Goal: Information Seeking & Learning: Learn about a topic

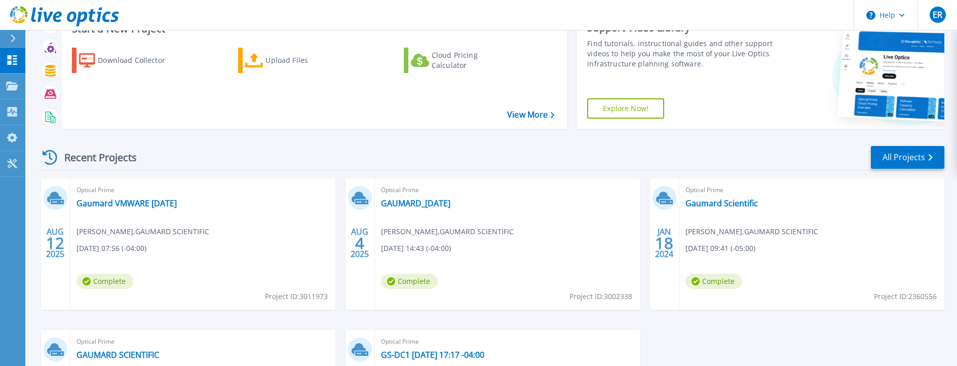
scroll to position [101, 0]
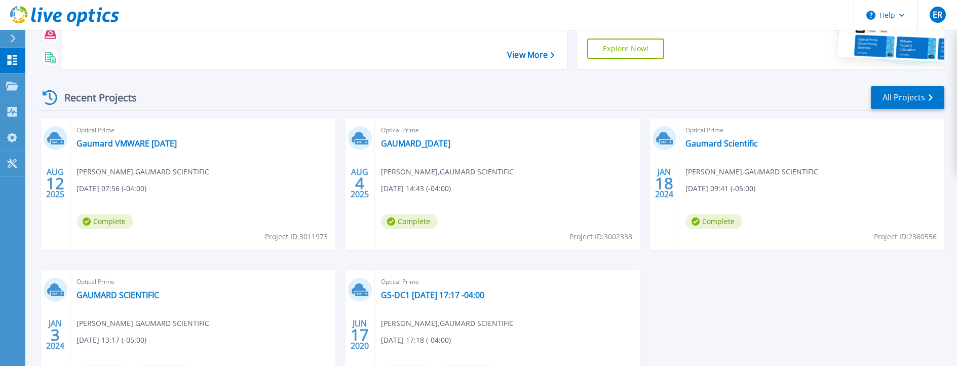
click at [146, 188] on span "[DATE] 14:43 (-04:00)" at bounding box center [112, 188] width 70 height 11
click at [402, 143] on link "GAUMARD_[DATE]" at bounding box center [415, 143] width 69 height 10
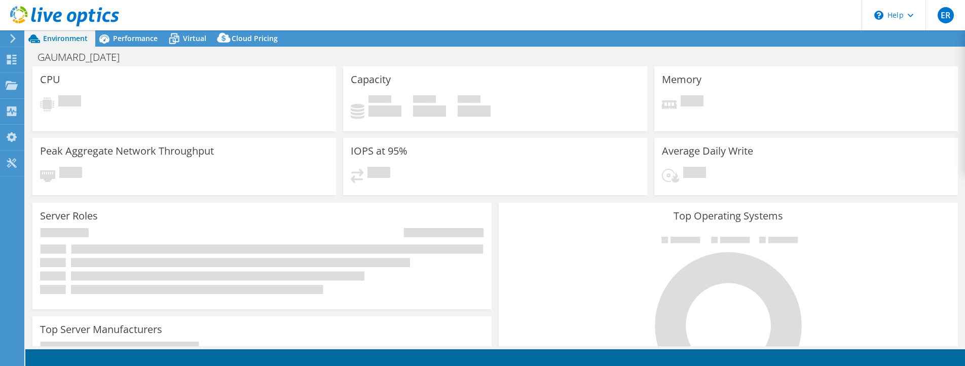
select select "USD"
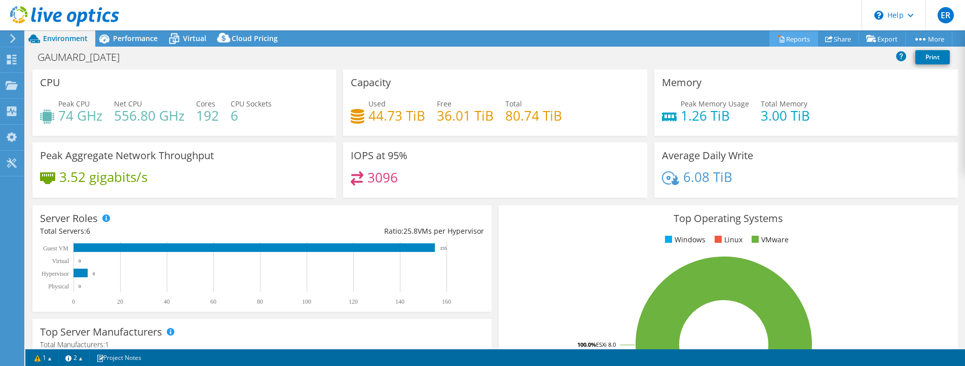
click at [785, 43] on link "Reports" at bounding box center [793, 39] width 49 height 16
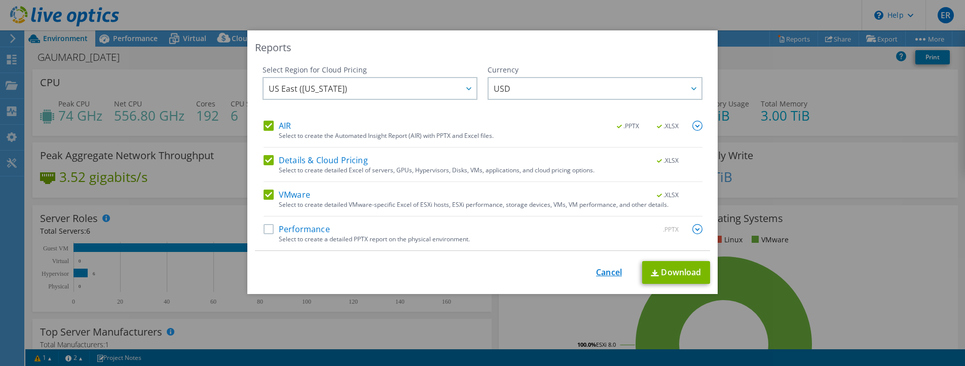
click at [598, 276] on link "Cancel" at bounding box center [609, 273] width 26 height 10
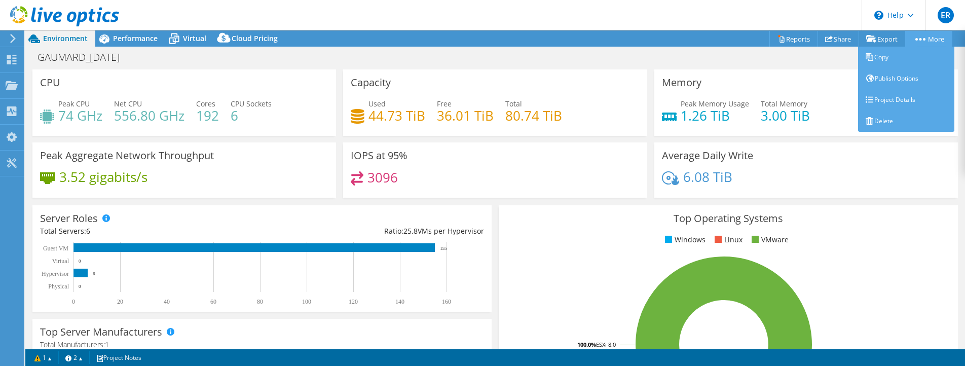
click at [927, 38] on link "More" at bounding box center [928, 39] width 47 height 16
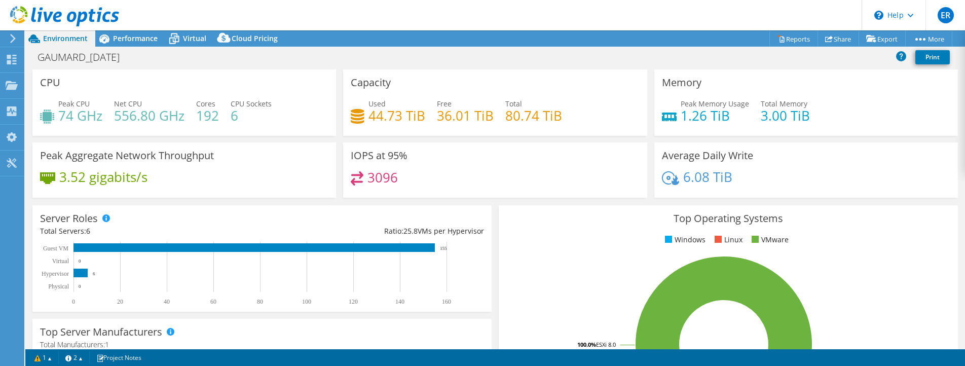
drag, startPoint x: 927, startPoint y: 38, endPoint x: 697, endPoint y: 66, distance: 232.3
click at [697, 66] on div "GAUMARD_8-4-2025 Print" at bounding box center [495, 57] width 940 height 19
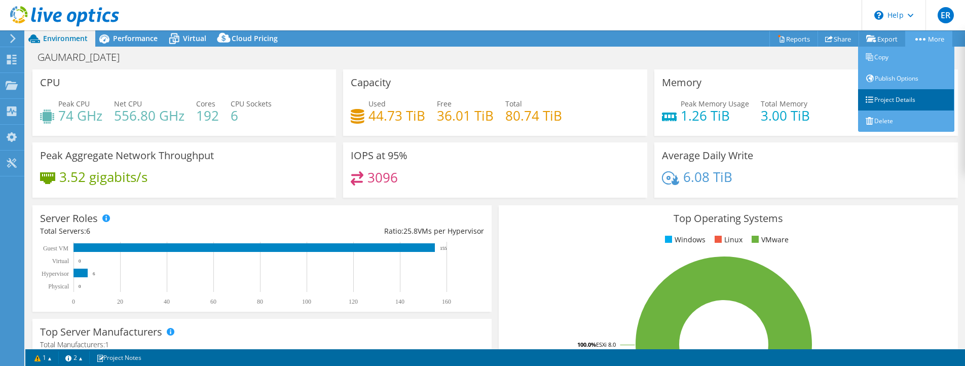
click at [883, 100] on link "Project Details" at bounding box center [906, 99] width 96 height 21
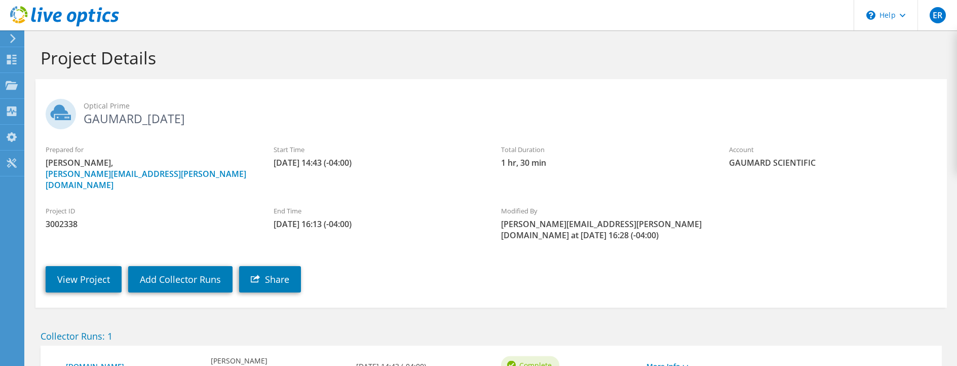
click at [14, 34] on icon at bounding box center [13, 38] width 8 height 9
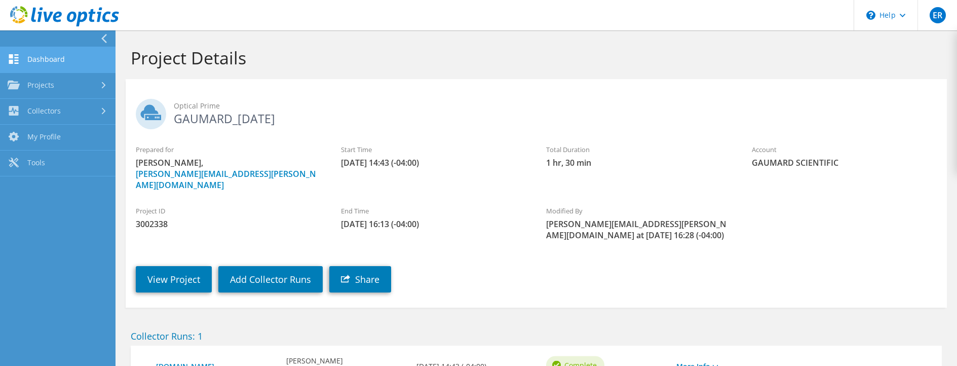
click at [33, 60] on link "Dashboard" at bounding box center [58, 60] width 116 height 26
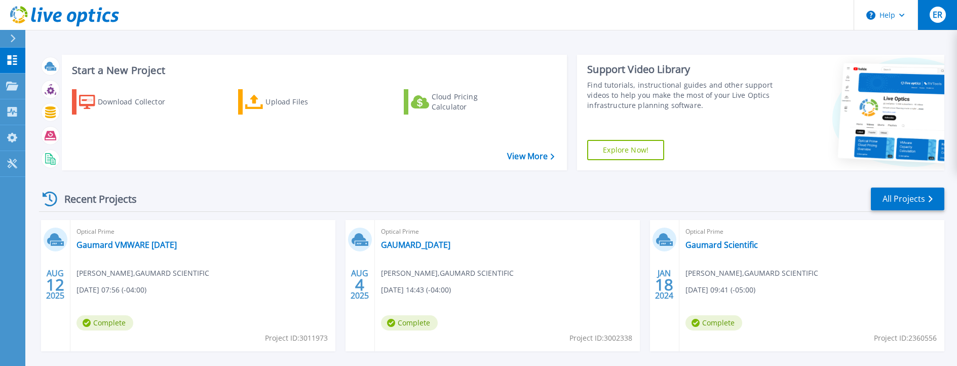
click at [943, 15] on div "ER" at bounding box center [938, 15] width 16 height 16
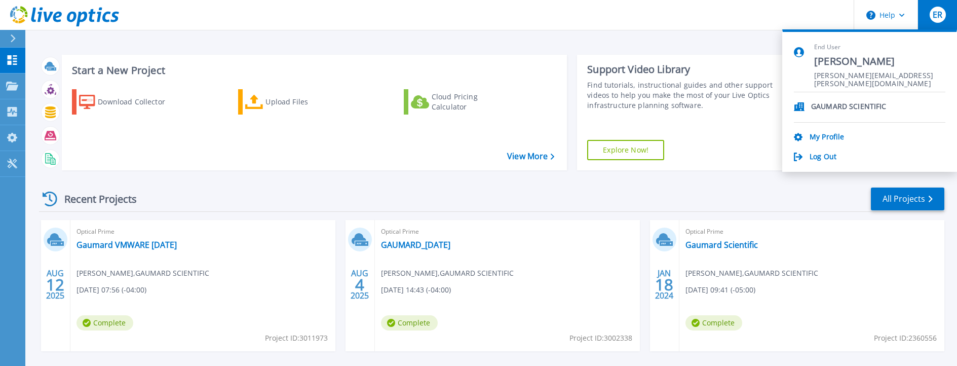
click at [856, 103] on p "GAUMARD SCIENTIFIC" at bounding box center [849, 107] width 76 height 10
click at [7, 41] on button at bounding box center [12, 39] width 25 height 18
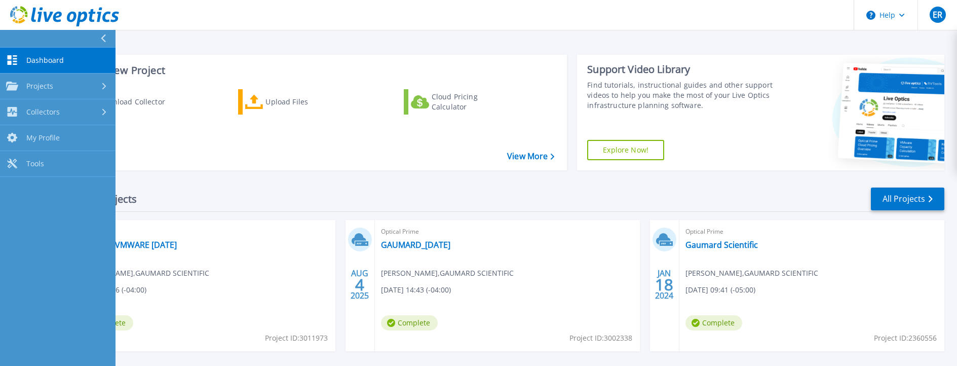
click at [212, 195] on div "Recent Projects All Projects" at bounding box center [492, 198] width 906 height 25
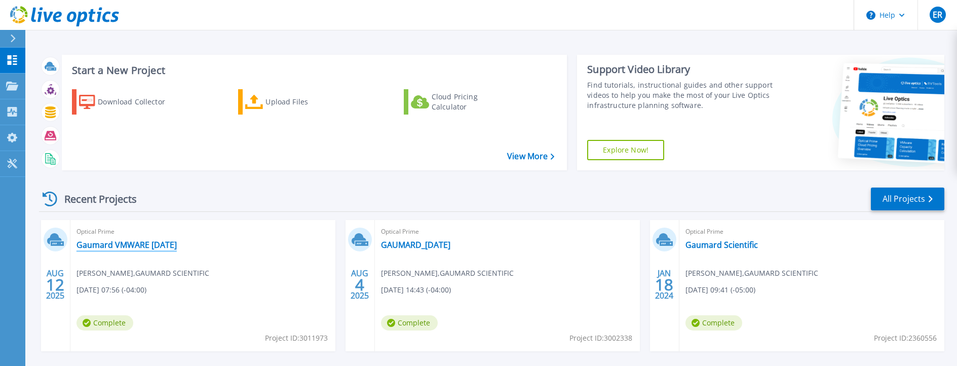
click at [146, 245] on link "Gaumard VMWARE 8-12-2025" at bounding box center [127, 245] width 100 height 10
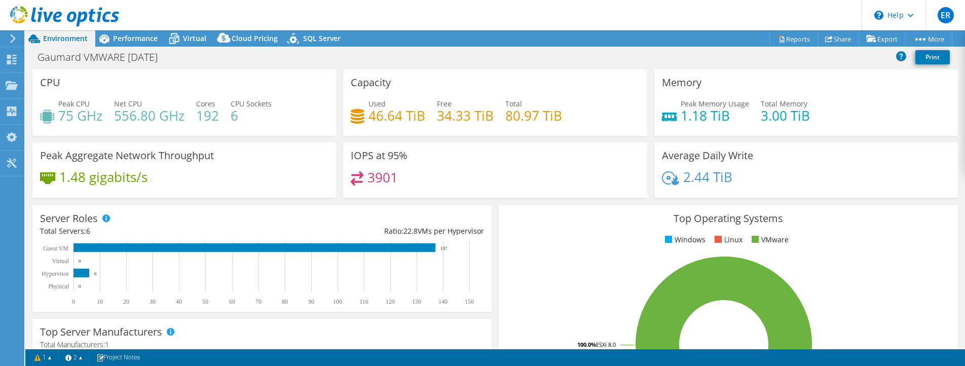
select select "USD"
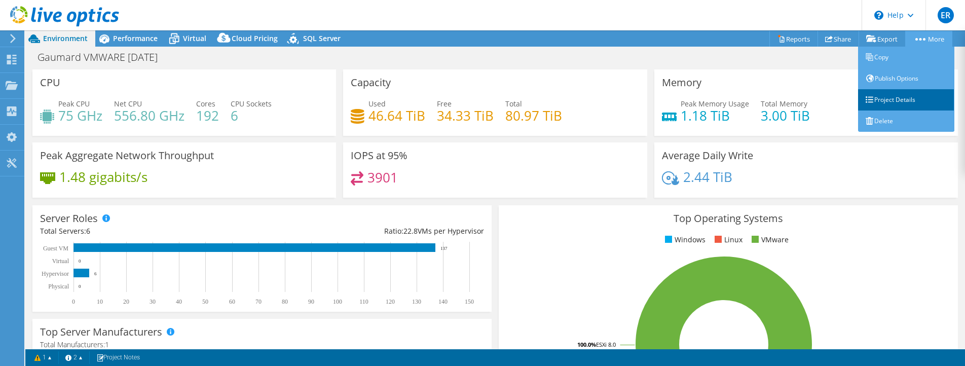
click at [892, 99] on link "Project Details" at bounding box center [906, 99] width 96 height 21
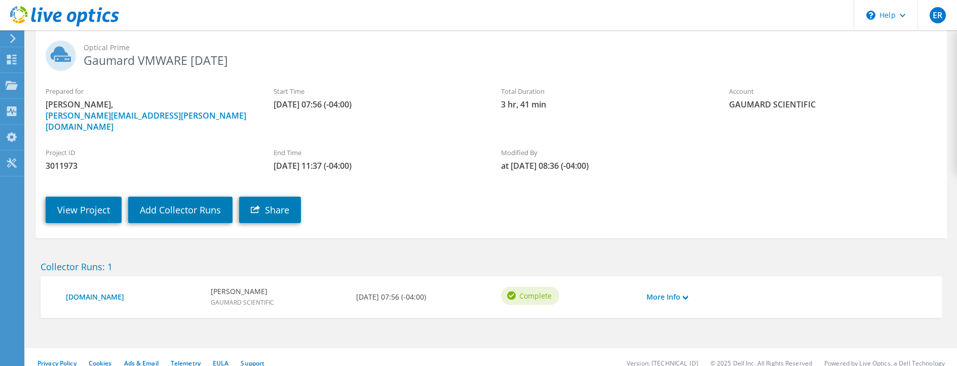
scroll to position [60, 0]
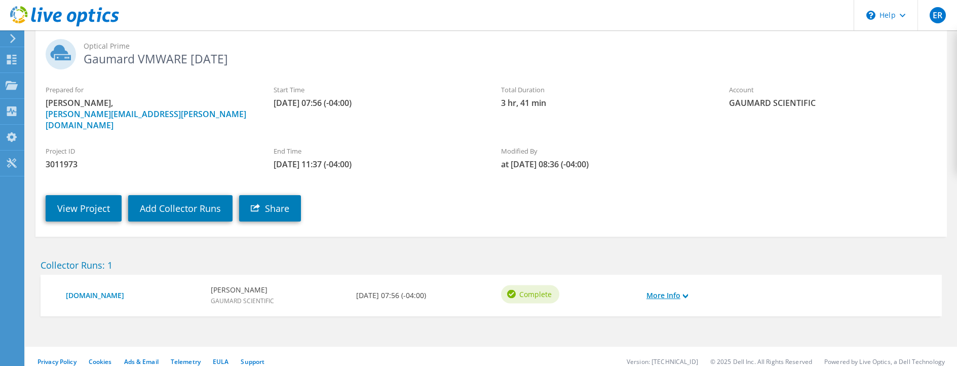
click at [684, 290] on link "More Info" at bounding box center [668, 295] width 42 height 11
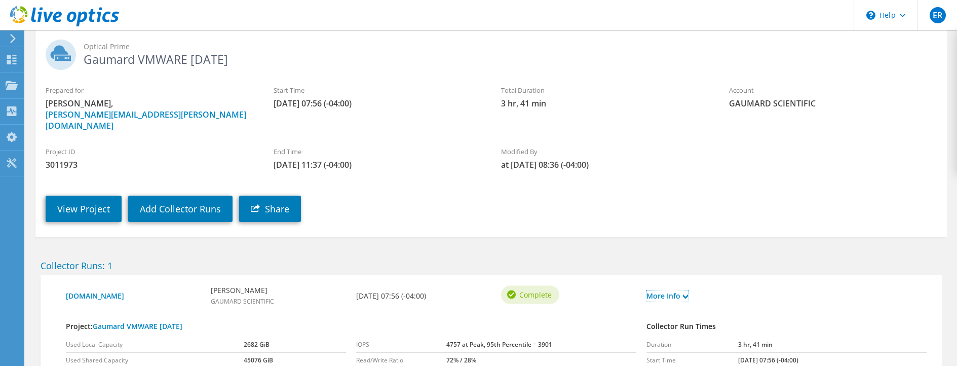
scroll to position [0, 0]
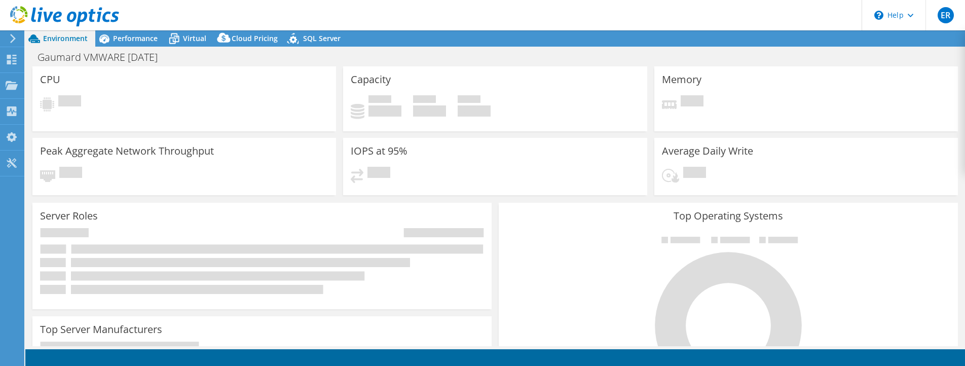
select select "USD"
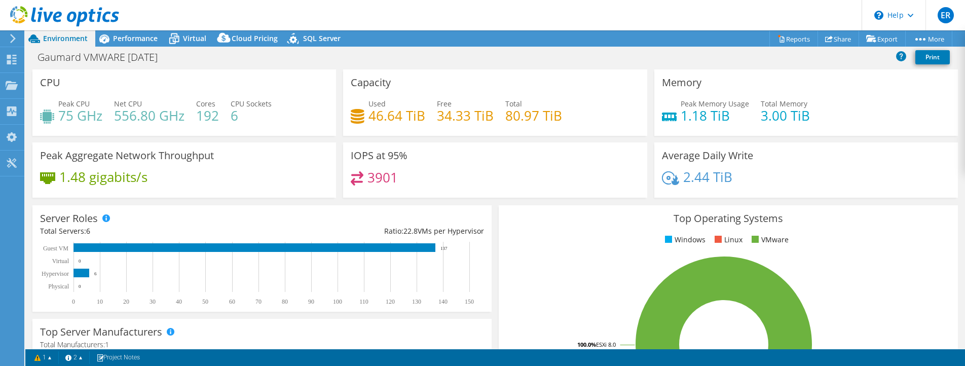
click at [453, 57] on div "Gaumard VMWARE [DATE] Print" at bounding box center [495, 57] width 940 height 19
click at [128, 38] on span "Performance" at bounding box center [135, 38] width 45 height 10
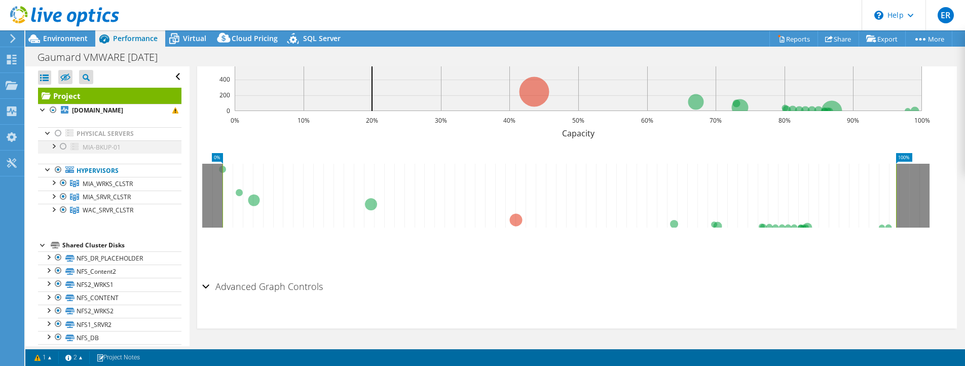
click at [53, 148] on div at bounding box center [53, 145] width 10 height 10
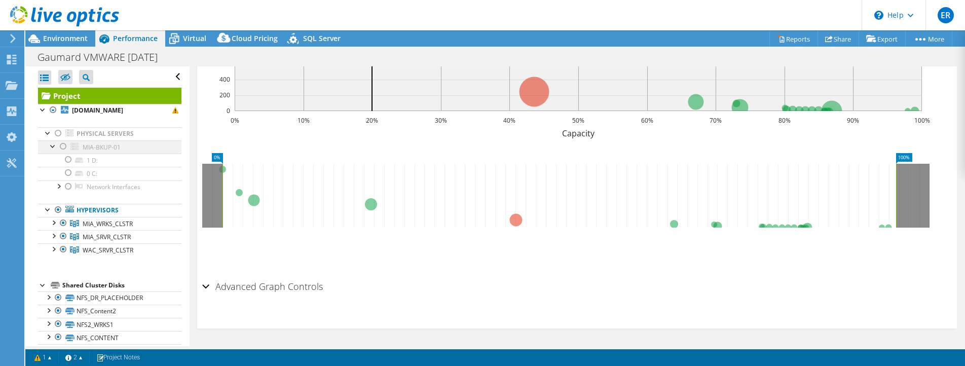
click at [53, 148] on div at bounding box center [53, 145] width 10 height 10
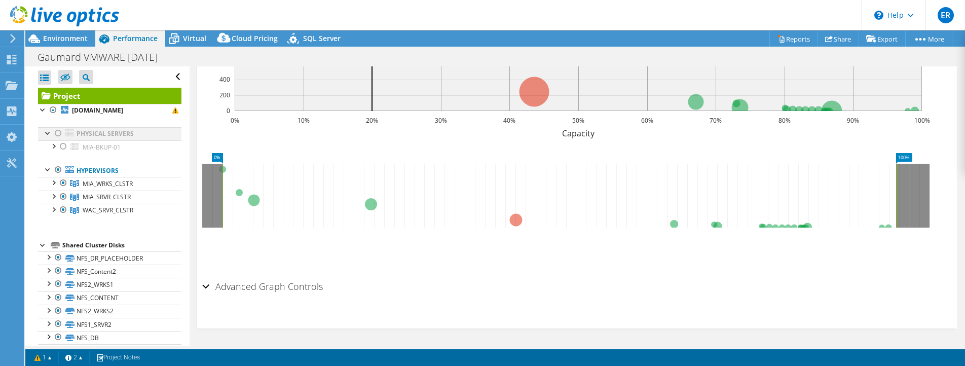
click at [44, 135] on div at bounding box center [48, 132] width 10 height 10
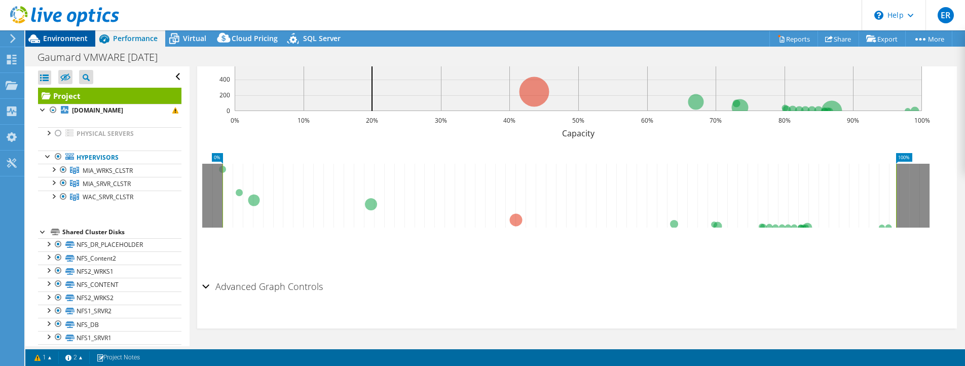
click at [55, 40] on span "Environment" at bounding box center [65, 38] width 45 height 10
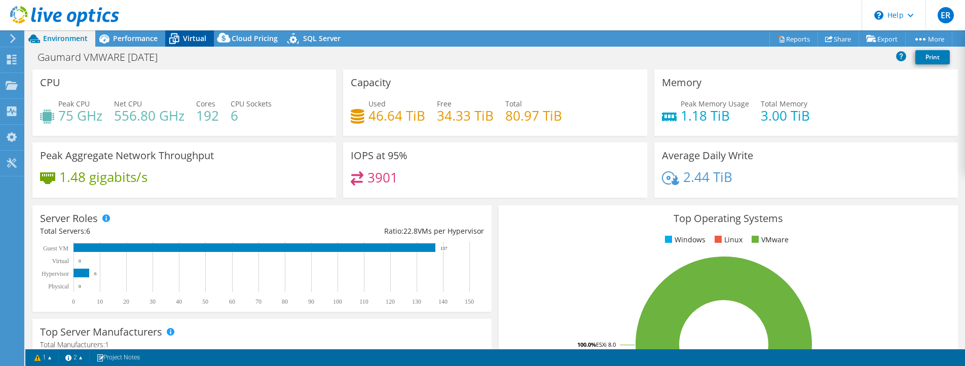
click at [184, 41] on span "Virtual" at bounding box center [194, 38] width 23 height 10
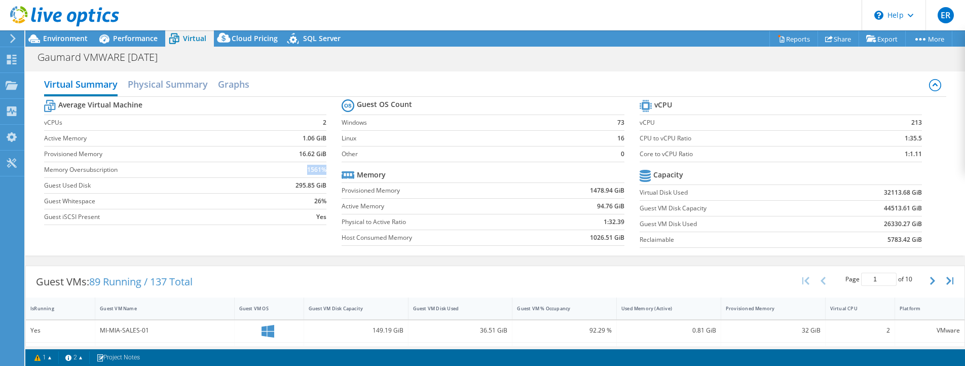
drag, startPoint x: 323, startPoint y: 169, endPoint x: 294, endPoint y: 168, distance: 28.4
click at [294, 168] on td "1561%" at bounding box center [293, 170] width 68 height 16
drag, startPoint x: 294, startPoint y: 168, endPoint x: 285, endPoint y: 168, distance: 9.1
click at [285, 168] on td "1561%" at bounding box center [293, 170] width 68 height 16
click at [930, 278] on icon "button" at bounding box center [932, 281] width 5 height 8
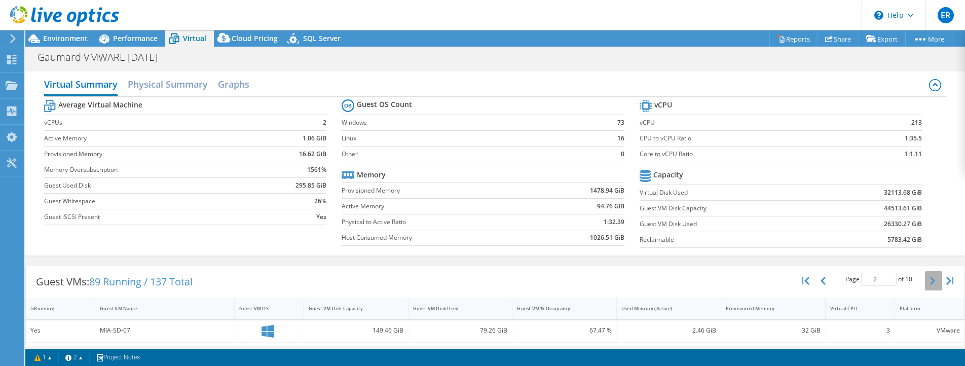
click at [930, 278] on icon "button" at bounding box center [932, 281] width 5 height 8
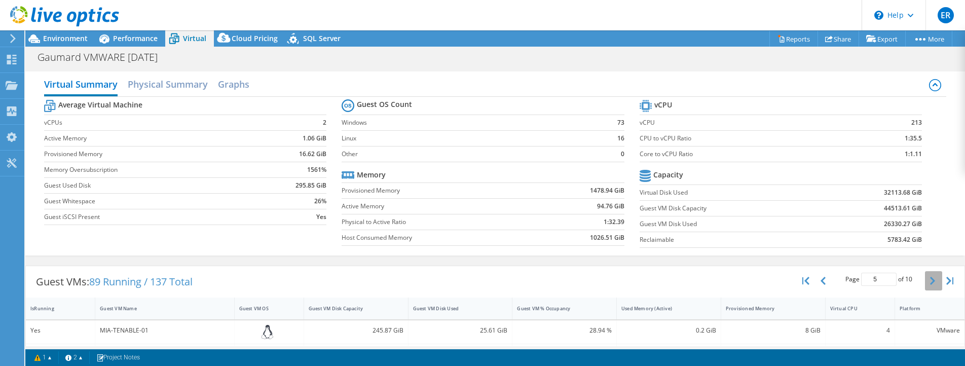
click at [930, 278] on icon "button" at bounding box center [932, 281] width 5 height 8
type input "9"
click at [586, 72] on div "Virtual Summary Physical Summary Graphs Average Virtual Machine vCPUs 2 Active …" at bounding box center [495, 163] width 940 height 184
click at [220, 81] on h2 "Graphs" at bounding box center [233, 85] width 31 height 22
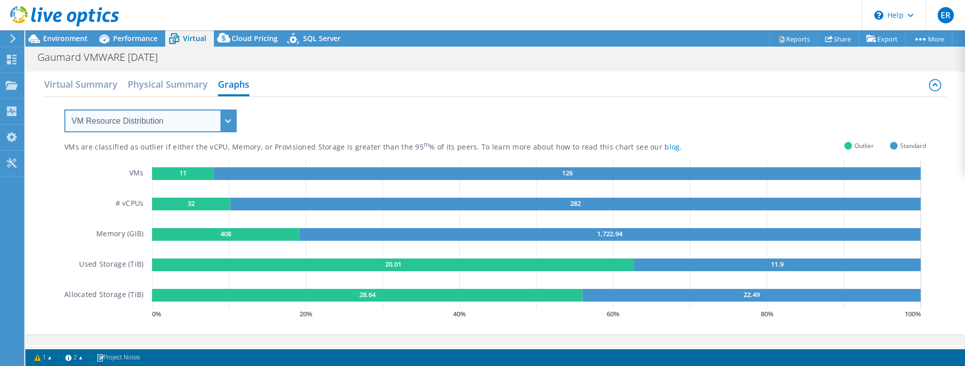
click at [146, 128] on select "VM Resource Distribution Provisioning Contrast Over Provisioning" at bounding box center [150, 120] width 172 height 23
select select "Provisioning Contrast"
click at [64, 109] on select "VM Resource Distribution Provisioning Contrast Over Provisioning" at bounding box center [150, 120] width 172 height 23
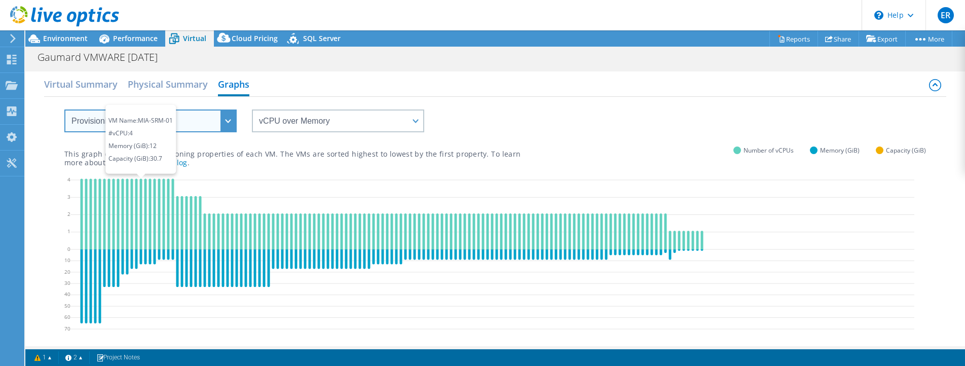
drag, startPoint x: 141, startPoint y: 122, endPoint x: 143, endPoint y: 189, distance: 67.4
click at [143, 189] on div "VM Resource Distribution Provisioning Contrast Over Provisioning vCPU over Memo…" at bounding box center [495, 222] width 902 height 250
click at [296, 96] on div "Virtual Summary Physical Summary Graphs" at bounding box center [495, 85] width 902 height 23
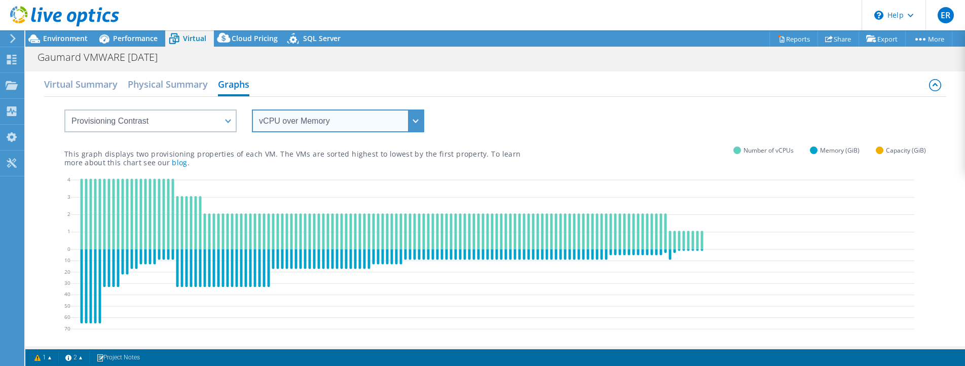
click at [301, 116] on select "vCPU over Memory vCPU over Capacity Memory over vCPU Memory over Capacity Capac…" at bounding box center [338, 120] width 172 height 23
click at [252, 109] on select "vCPU over Memory vCPU over Capacity Memory over vCPU Memory over Capacity Capac…" at bounding box center [338, 120] width 172 height 23
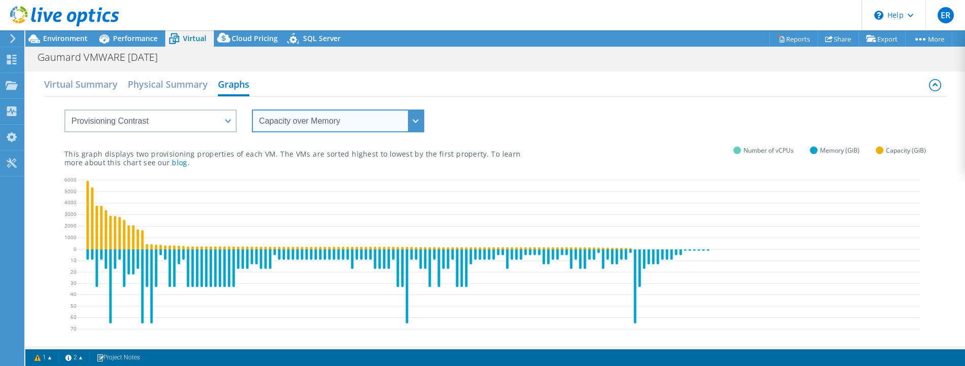
click at [353, 117] on select "vCPU over Memory vCPU over Capacity Memory over vCPU Memory over Capacity Capac…" at bounding box center [338, 120] width 172 height 23
select select "vCPU over Capacity"
click at [252, 109] on select "vCPU over Memory vCPU over Capacity Memory over vCPU Memory over Capacity Capac…" at bounding box center [338, 120] width 172 height 23
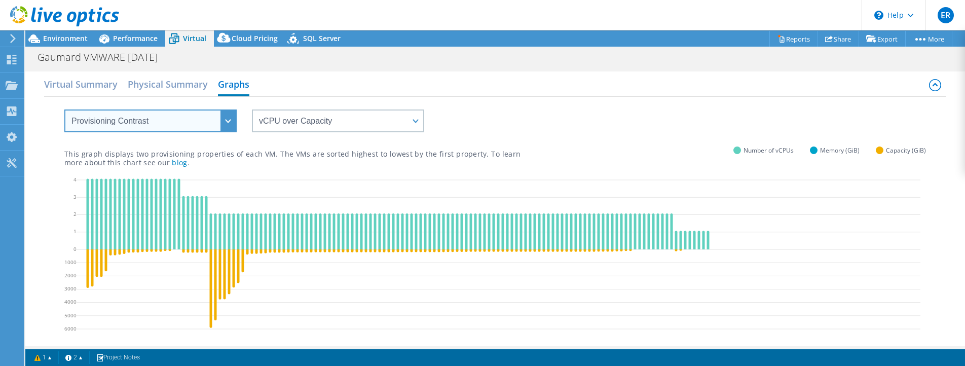
click at [174, 125] on select "VM Resource Distribution Provisioning Contrast Over Provisioning" at bounding box center [150, 120] width 172 height 23
select select "Over Provisioning"
click at [64, 109] on select "VM Resource Distribution Provisioning Contrast Over Provisioning" at bounding box center [150, 120] width 172 height 23
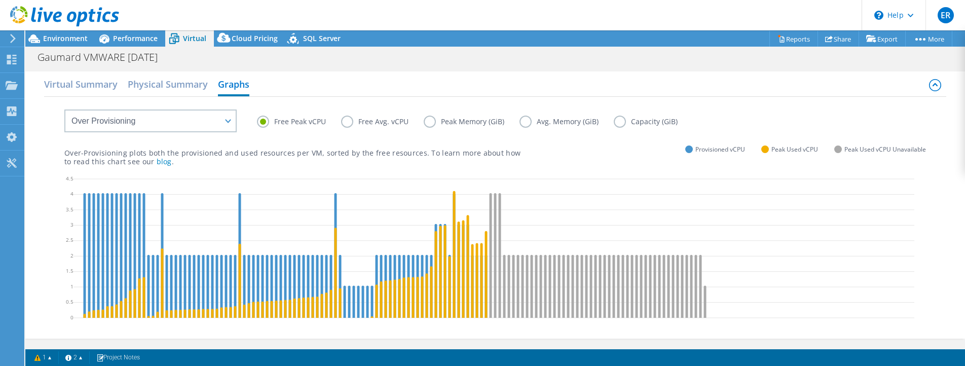
click at [377, 122] on label "Free Avg. vCPU" at bounding box center [382, 122] width 83 height 12
click at [0, 0] on input "Free Avg. vCPU" at bounding box center [0, 0] width 0 height 0
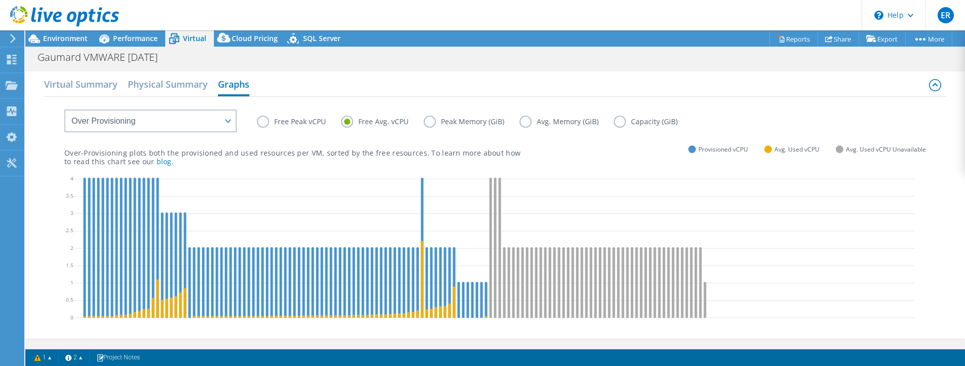
click at [537, 84] on div "Virtual Summary Physical Summary Graphs" at bounding box center [495, 85] width 902 height 23
click at [80, 79] on h2 "Virtual Summary" at bounding box center [80, 85] width 73 height 22
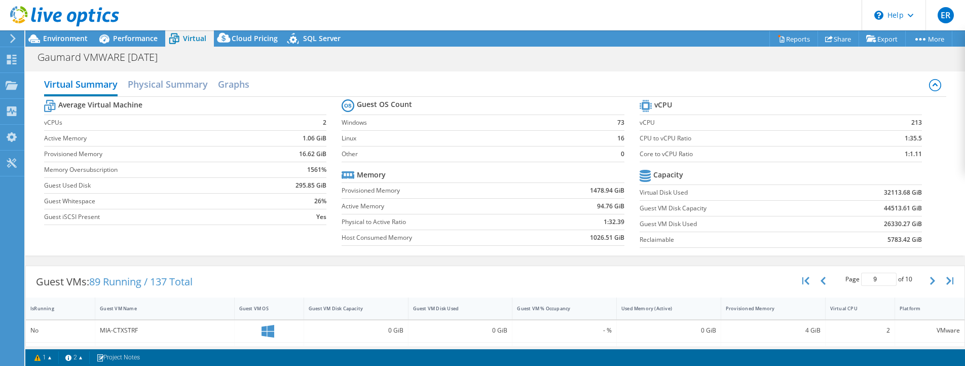
click at [10, 40] on icon at bounding box center [13, 38] width 8 height 9
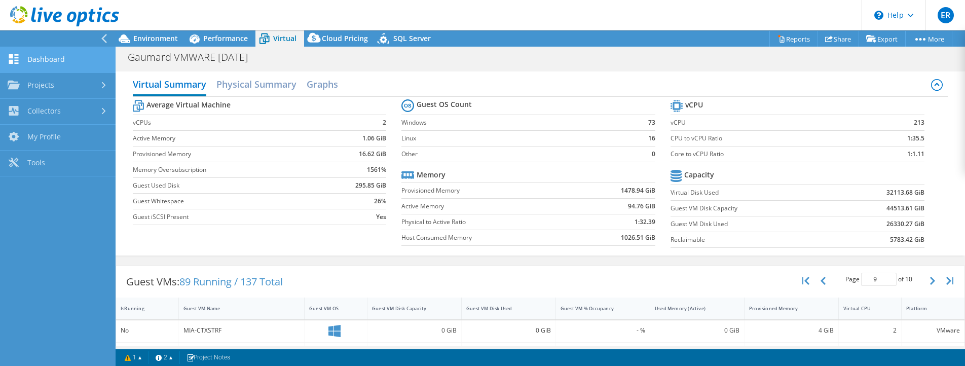
click at [27, 63] on link "Dashboard" at bounding box center [58, 60] width 116 height 26
